Goal: Find specific fact

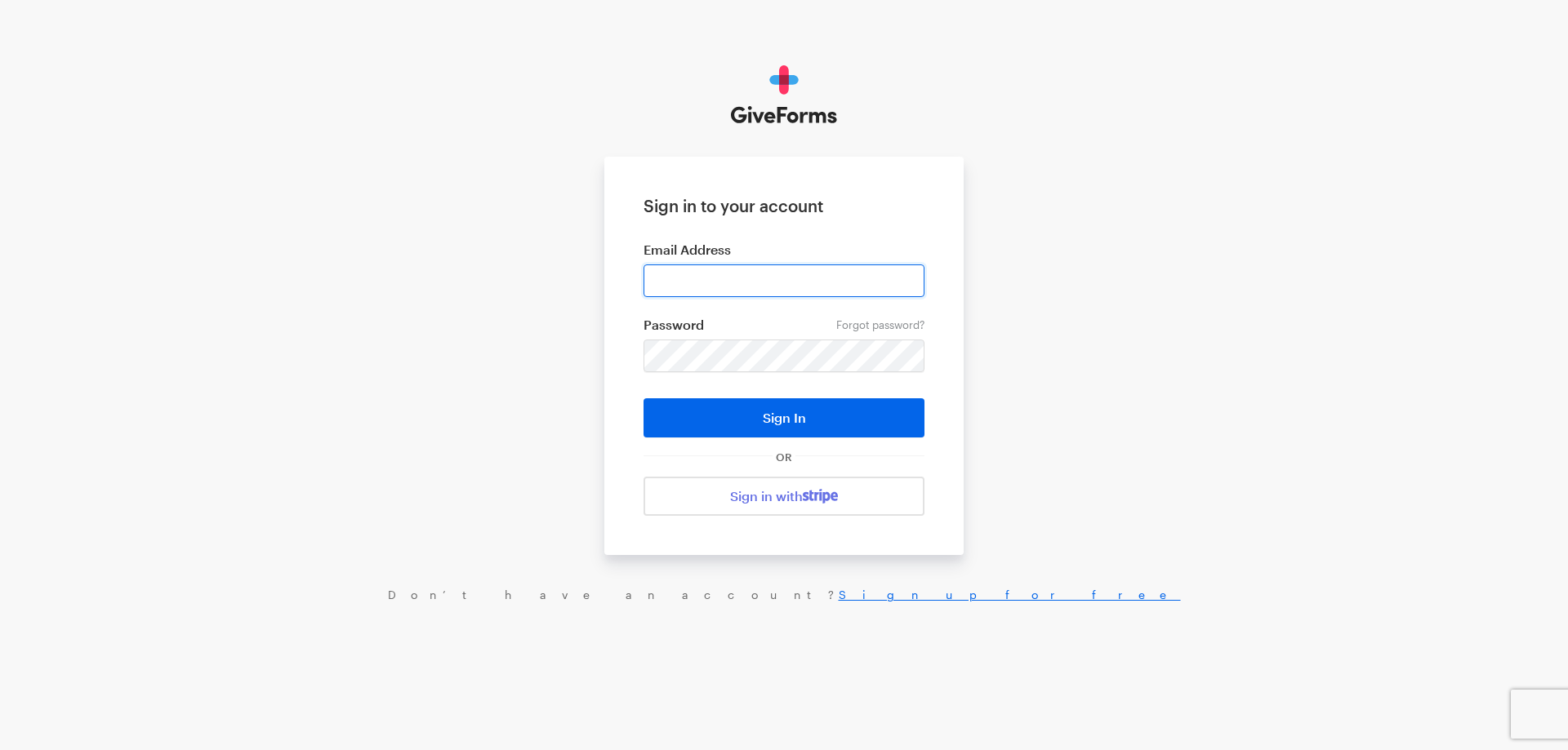
click at [732, 279] on input "email" at bounding box center [784, 281] width 281 height 32
type input "haltura@brightfocus.org"
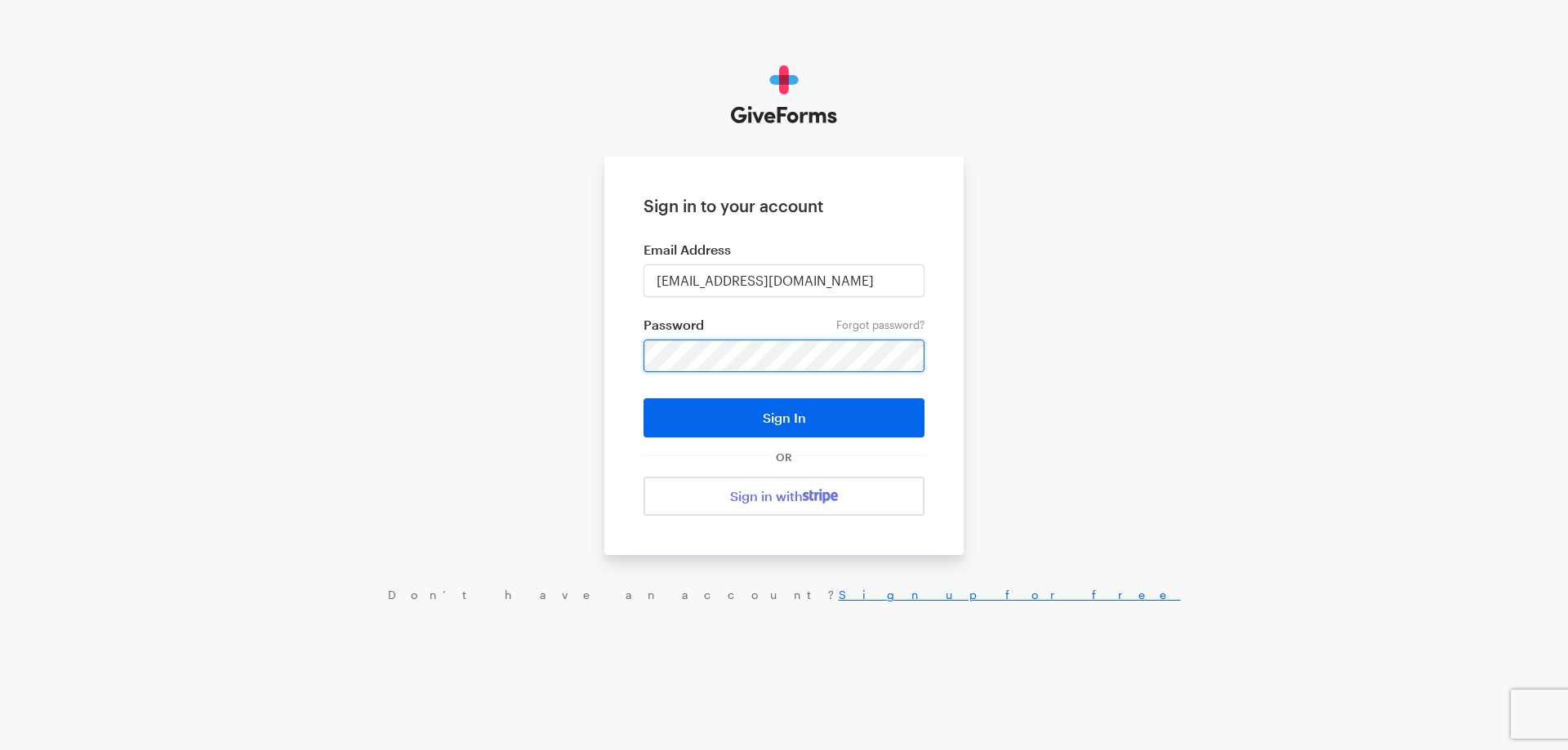
click at [644, 399] on button "Sign In" at bounding box center [784, 418] width 281 height 39
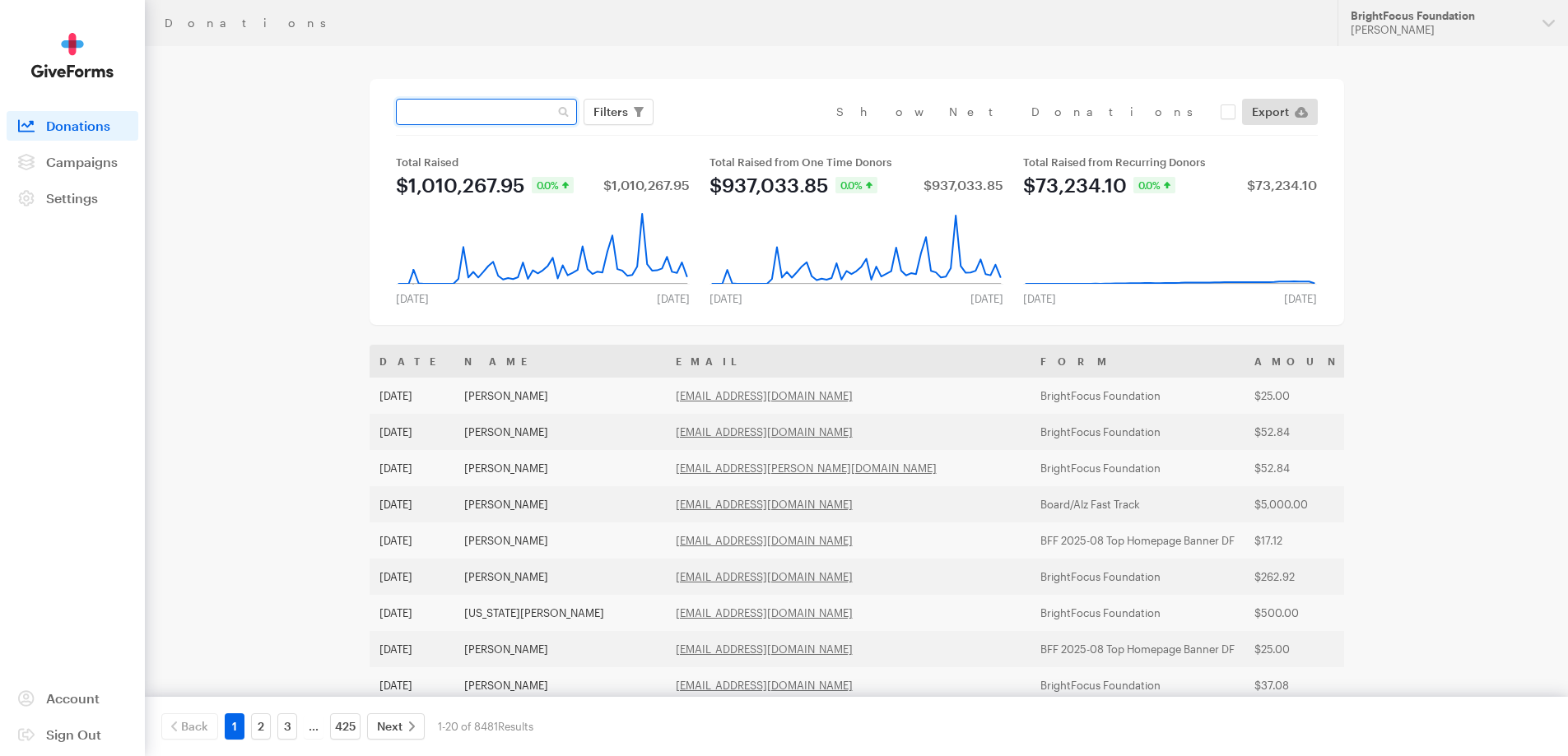
click at [480, 106] on input "text" at bounding box center [486, 112] width 181 height 26
click at [1363, 27] on div "[PERSON_NAME]" at bounding box center [1440, 30] width 179 height 14
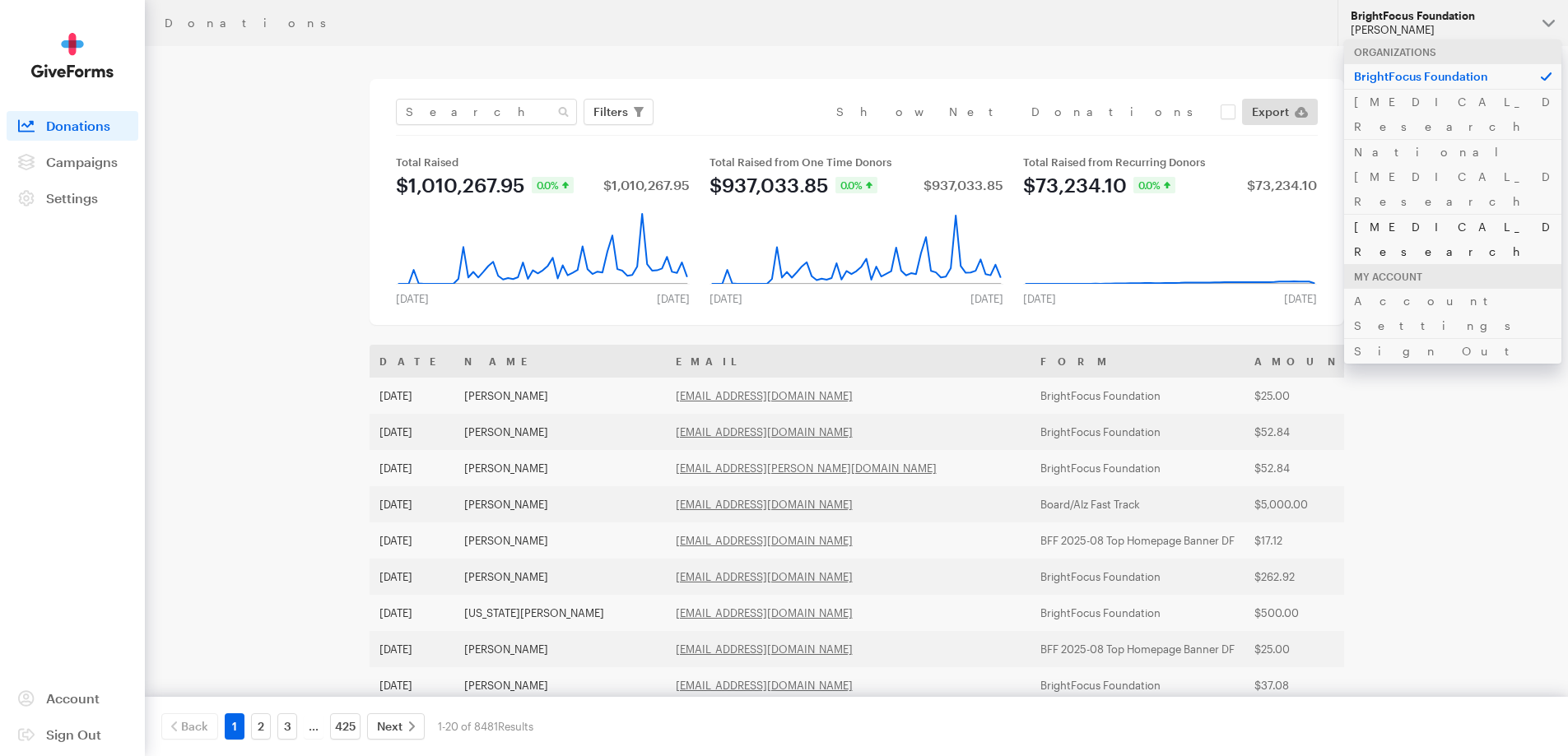
click at [1387, 214] on link "[MEDICAL_DATA] Research" at bounding box center [1453, 239] width 218 height 50
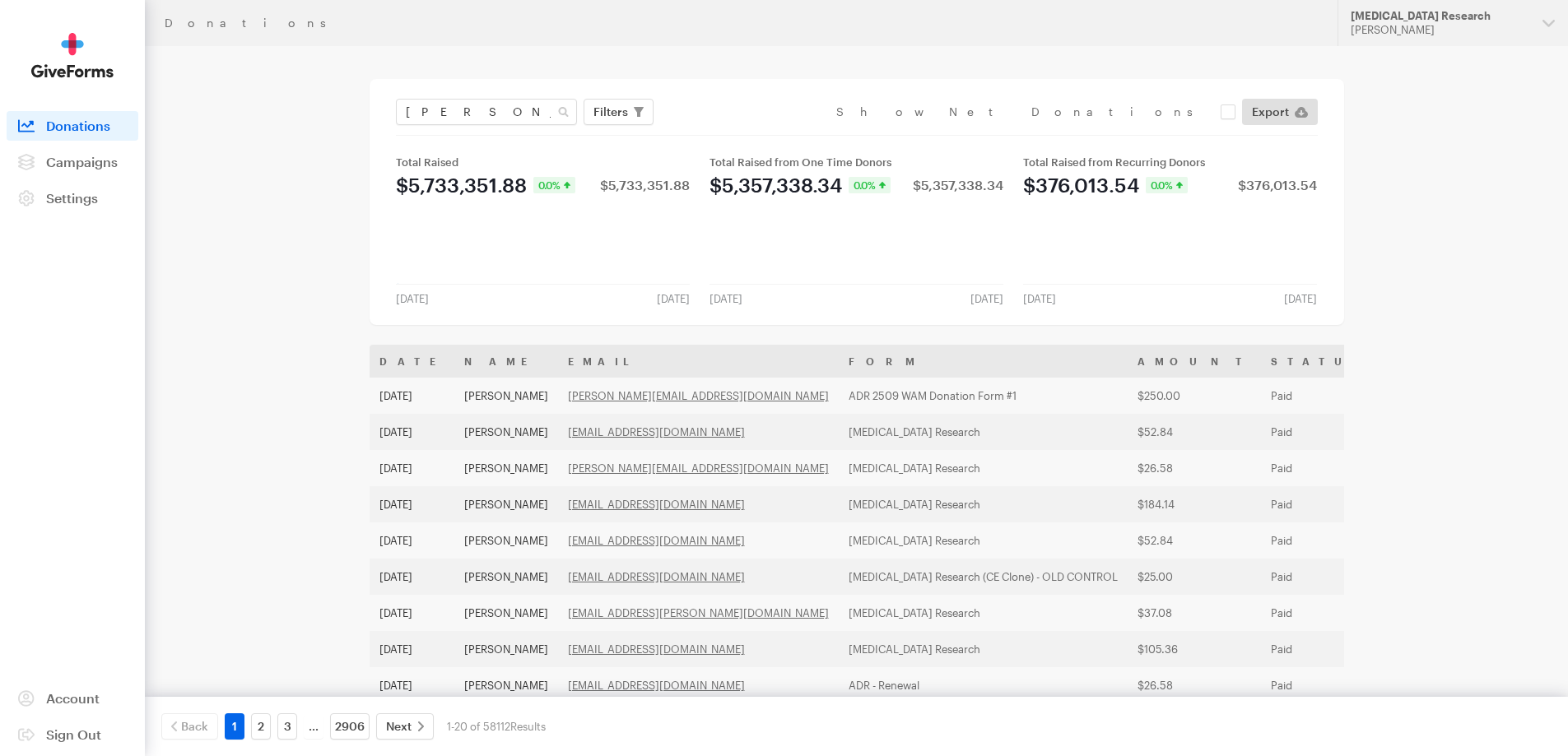
type input "smith"
click at [735, 133] on button "Apply" at bounding box center [762, 146] width 53 height 26
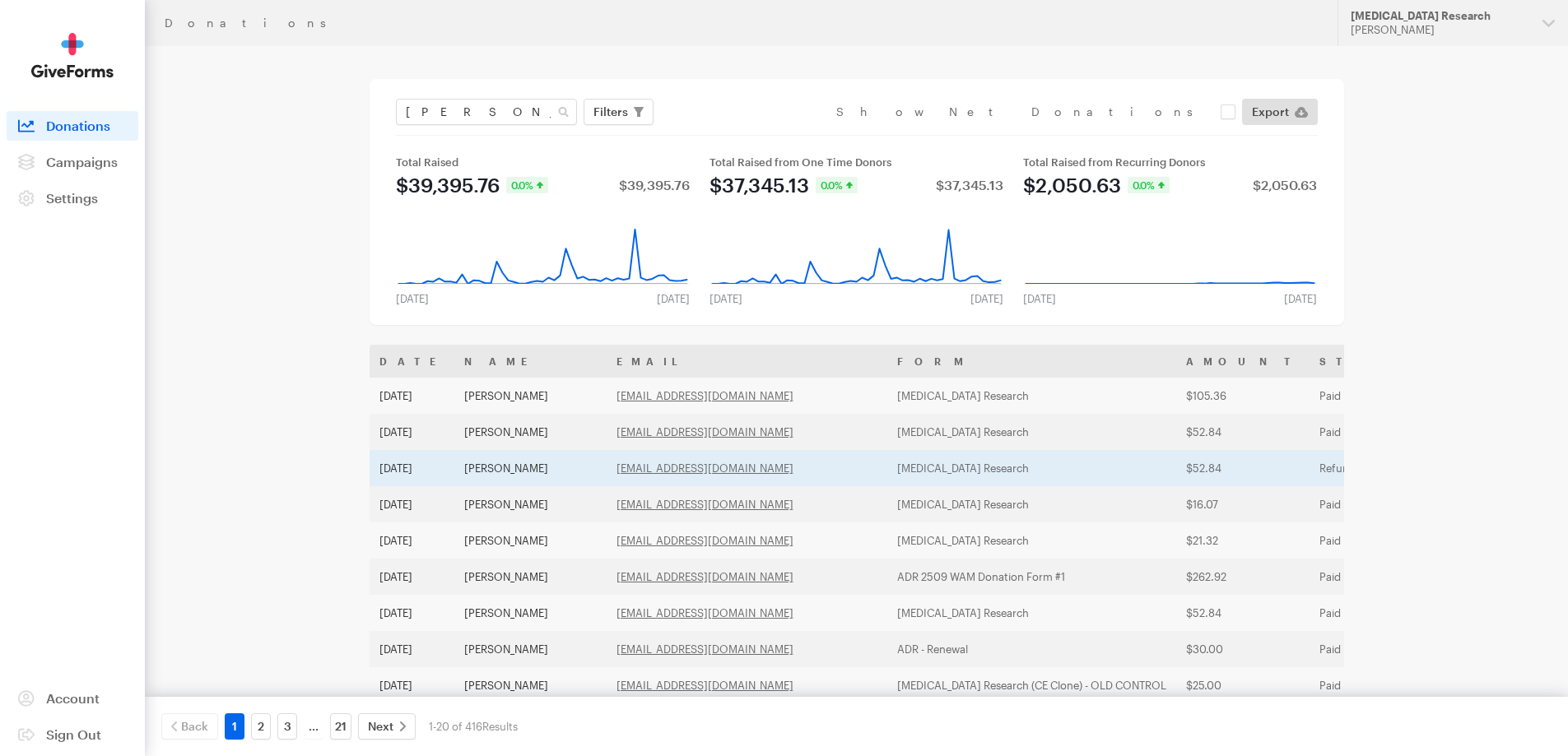
click at [521, 469] on td "[PERSON_NAME]" at bounding box center [531, 468] width 152 height 36
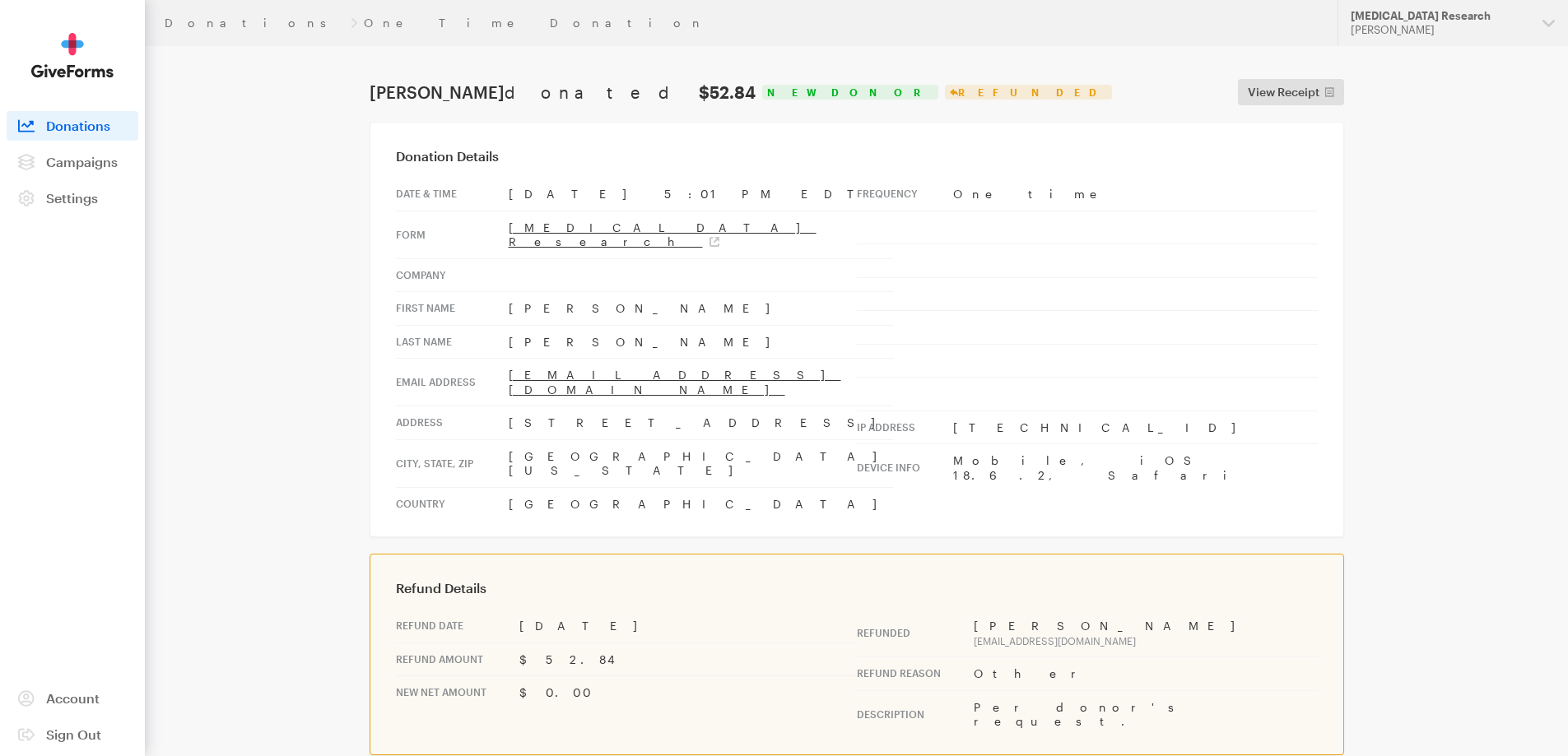
click at [1109, 691] on td "Per donor's request." at bounding box center [1146, 715] width 344 height 48
drag, startPoint x: 652, startPoint y: 359, endPoint x: 506, endPoint y: 361, distance: 146.0
click at [506, 361] on tr "Email address [EMAIL_ADDRESS][DOMAIN_NAME]" at bounding box center [644, 382] width 497 height 48
copy tr "[EMAIL_ADDRESS][DOMAIN_NAME]"
click at [744, 363] on td "[EMAIL_ADDRESS][DOMAIN_NAME]" at bounding box center [701, 382] width 384 height 48
